Goal: Task Accomplishment & Management: Manage account settings

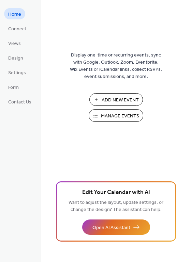
click at [124, 100] on span "Add New Event" at bounding box center [119, 100] width 37 height 7
click at [126, 114] on span "Manage Events" at bounding box center [120, 116] width 38 height 7
click at [22, 26] on span "Connect" at bounding box center [17, 29] width 18 height 7
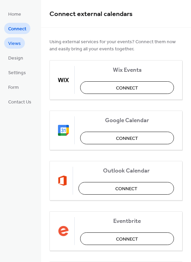
click at [20, 45] on span "Views" at bounding box center [14, 43] width 13 height 7
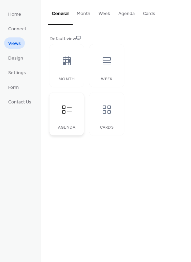
click at [61, 117] on div at bounding box center [67, 109] width 20 height 20
click at [68, 109] on icon at bounding box center [66, 109] width 11 height 11
click at [104, 66] on div at bounding box center [106, 61] width 20 height 20
click at [67, 132] on div "Agenda" at bounding box center [66, 114] width 34 height 43
click at [21, 60] on span "Design" at bounding box center [15, 58] width 15 height 7
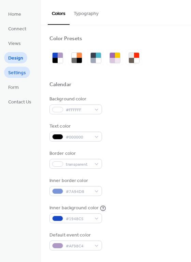
click at [21, 73] on span "Settings" at bounding box center [17, 72] width 18 height 7
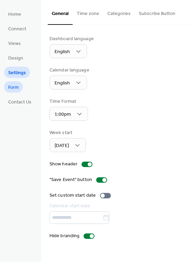
click at [18, 86] on span "Form" at bounding box center [13, 87] width 11 height 7
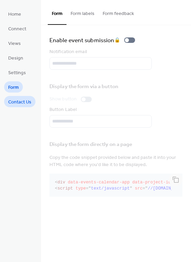
click at [19, 104] on span "Contact Us" at bounding box center [19, 102] width 23 height 7
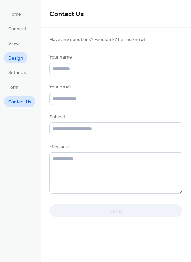
click at [18, 63] on link "Design" at bounding box center [15, 57] width 23 height 11
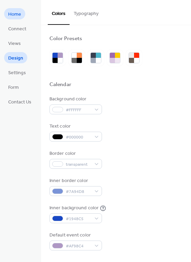
click at [10, 15] on span "Home" at bounding box center [14, 14] width 13 height 7
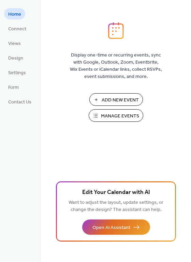
click at [108, 119] on span "Manage Events" at bounding box center [120, 116] width 38 height 7
click at [119, 103] on span "Add New Event" at bounding box center [119, 100] width 37 height 7
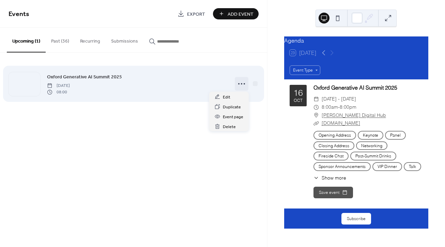
click at [241, 82] on icon at bounding box center [241, 83] width 11 height 11
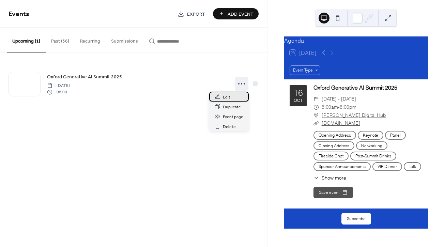
click at [234, 94] on div "Edit" at bounding box center [228, 97] width 39 height 10
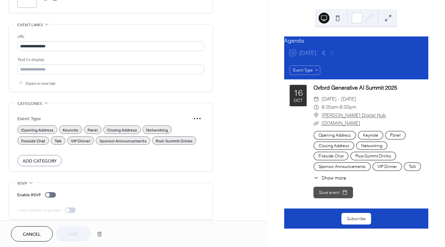
scroll to position [360, 0]
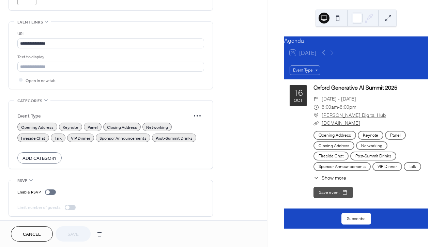
click at [42, 128] on span "Opening Address" at bounding box center [37, 127] width 32 height 7
click at [37, 126] on span "Opening Address" at bounding box center [37, 127] width 32 height 7
click at [32, 124] on span "Opening Address" at bounding box center [37, 127] width 32 height 7
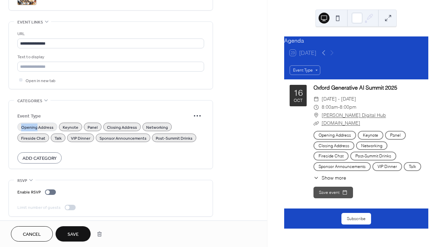
click at [32, 124] on span "Opening Address" at bounding box center [37, 127] width 32 height 7
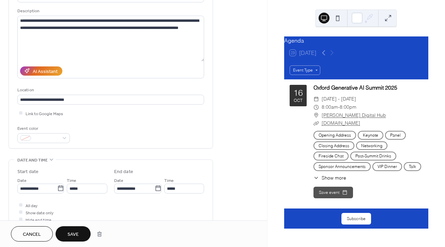
scroll to position [0, 0]
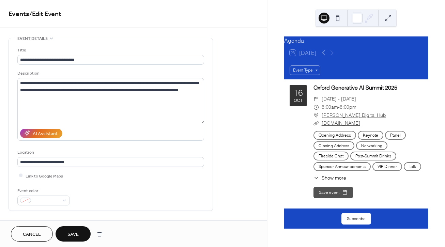
click at [335, 146] on div "Event Type Closing Address" at bounding box center [333, 145] width 41 height 9
click at [334, 137] on div "Event Type Opening Address" at bounding box center [334, 135] width 43 height 9
click at [295, 103] on div "Oct" at bounding box center [297, 100] width 9 height 4
click at [324, 181] on span "Show more" at bounding box center [333, 177] width 25 height 7
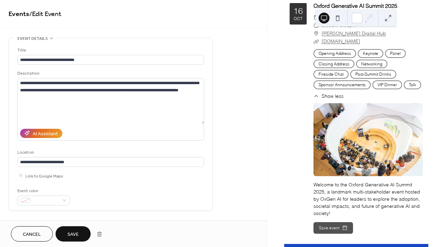
scroll to position [112, 0]
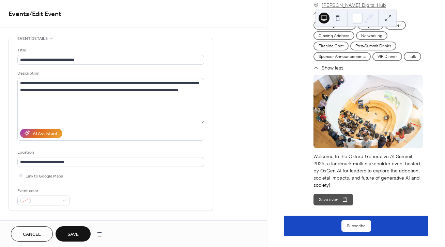
click at [331, 174] on div "Welcome to the Oxford Generative AI Summit 2025, a landmark multi-stakeholder e…" at bounding box center [367, 171] width 109 height 36
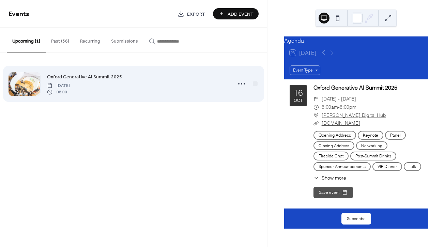
click at [138, 86] on div "Oxford Generative AI Summit 2025 [DATE] 08:00" at bounding box center [137, 84] width 180 height 22
click at [125, 76] on div "Oxford Generative AI Summit 2025 [DATE] 08:00" at bounding box center [137, 84] width 180 height 22
click at [239, 84] on icon at bounding box center [241, 83] width 11 height 11
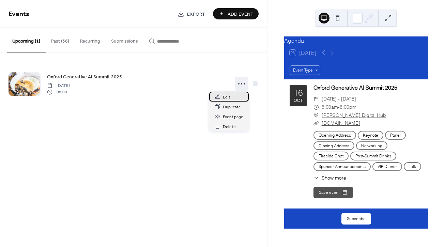
click at [228, 98] on span "Edit" at bounding box center [226, 97] width 7 height 7
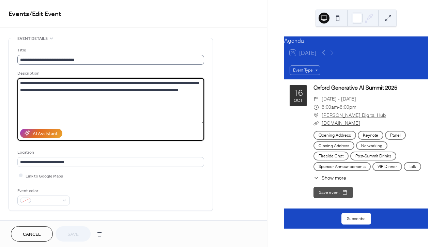
drag, startPoint x: 107, startPoint y: 96, endPoint x: 98, endPoint y: 56, distance: 41.0
click at [98, 56] on div "**********" at bounding box center [110, 126] width 187 height 159
